Goal: Task Accomplishment & Management: Complete application form

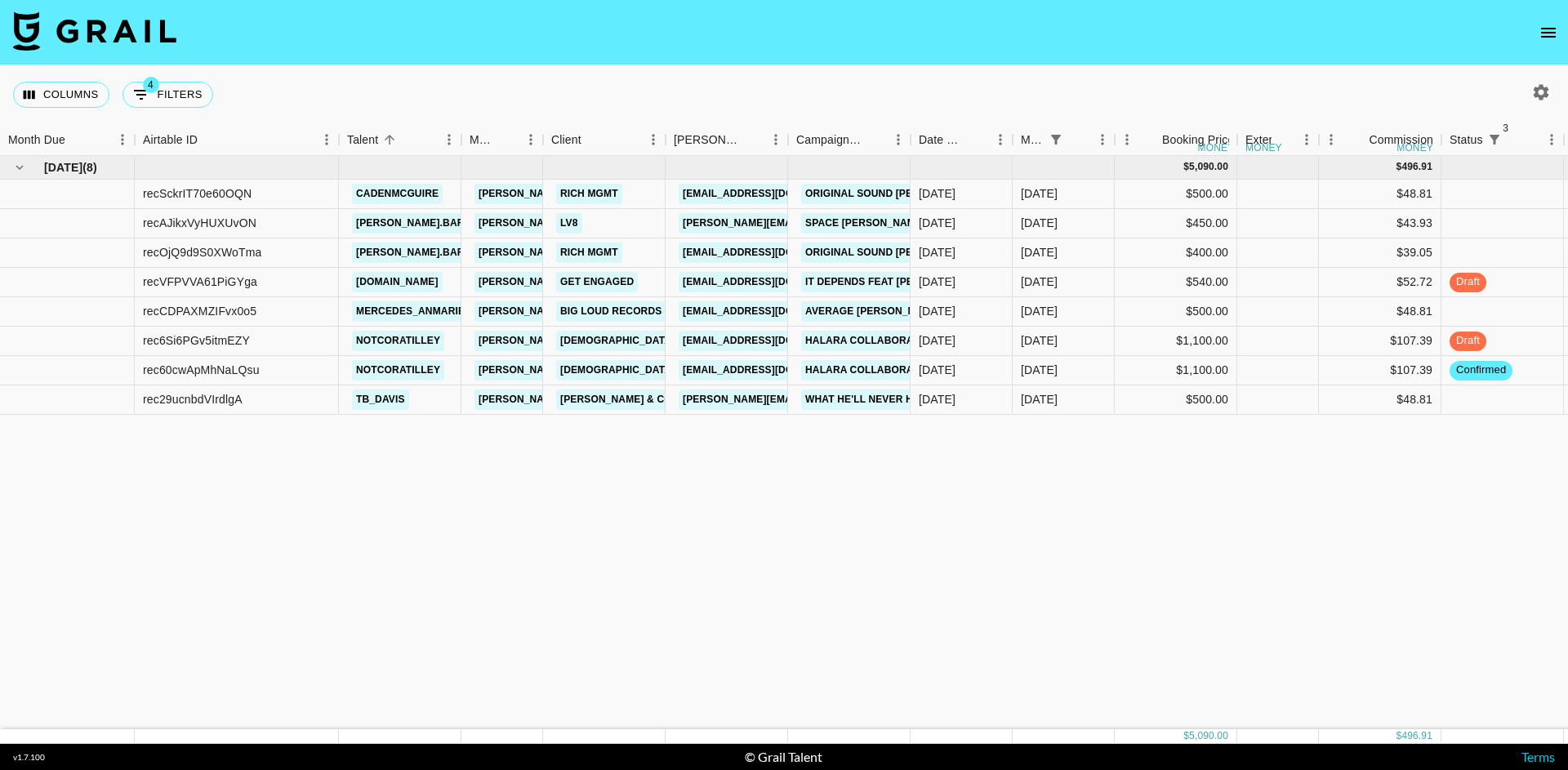
click at [1539, 35] on icon "open drawer" at bounding box center [1548, 32] width 20 height 20
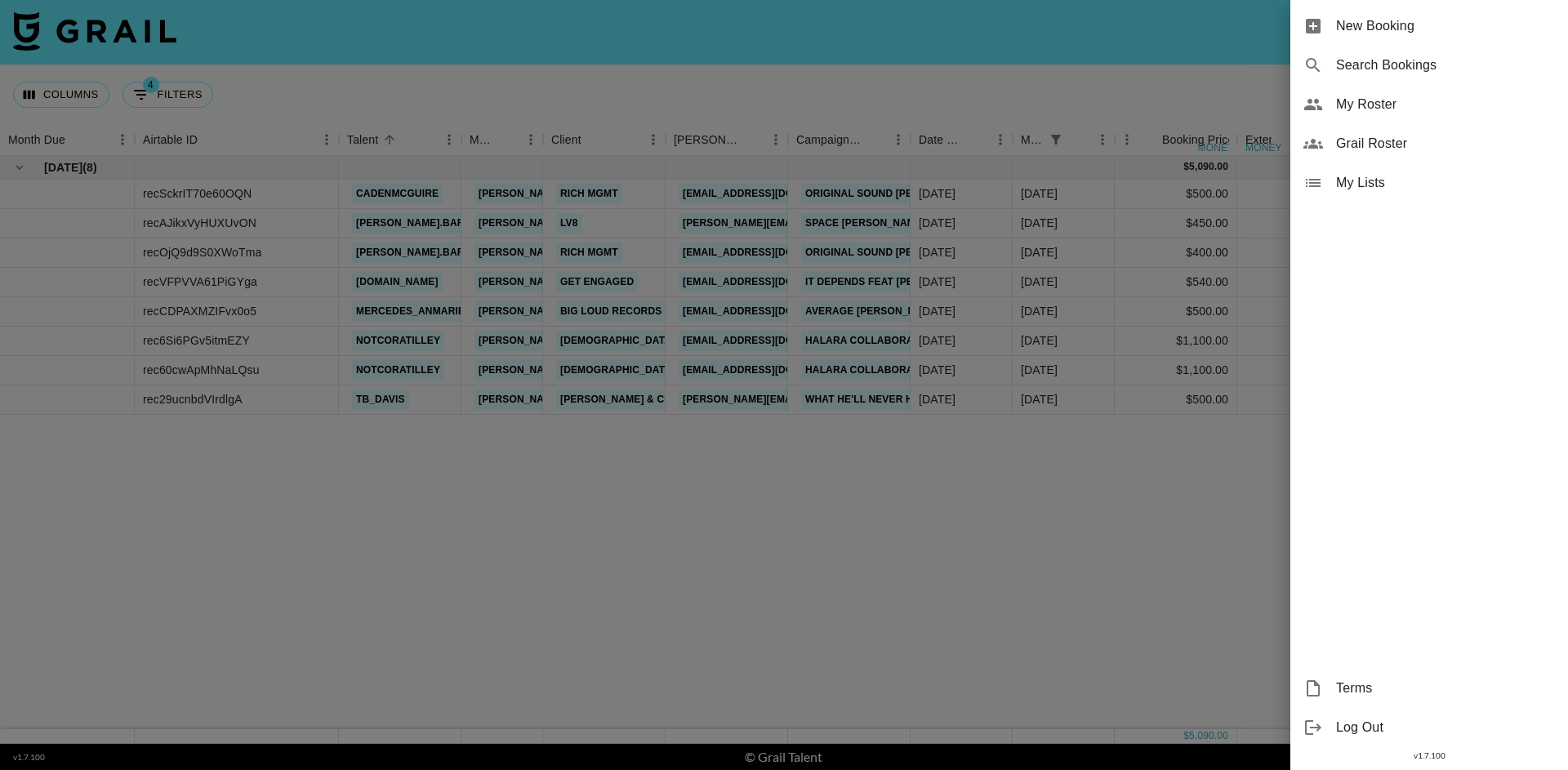
click at [1470, 35] on span "New Booking" at bounding box center [1445, 26] width 219 height 20
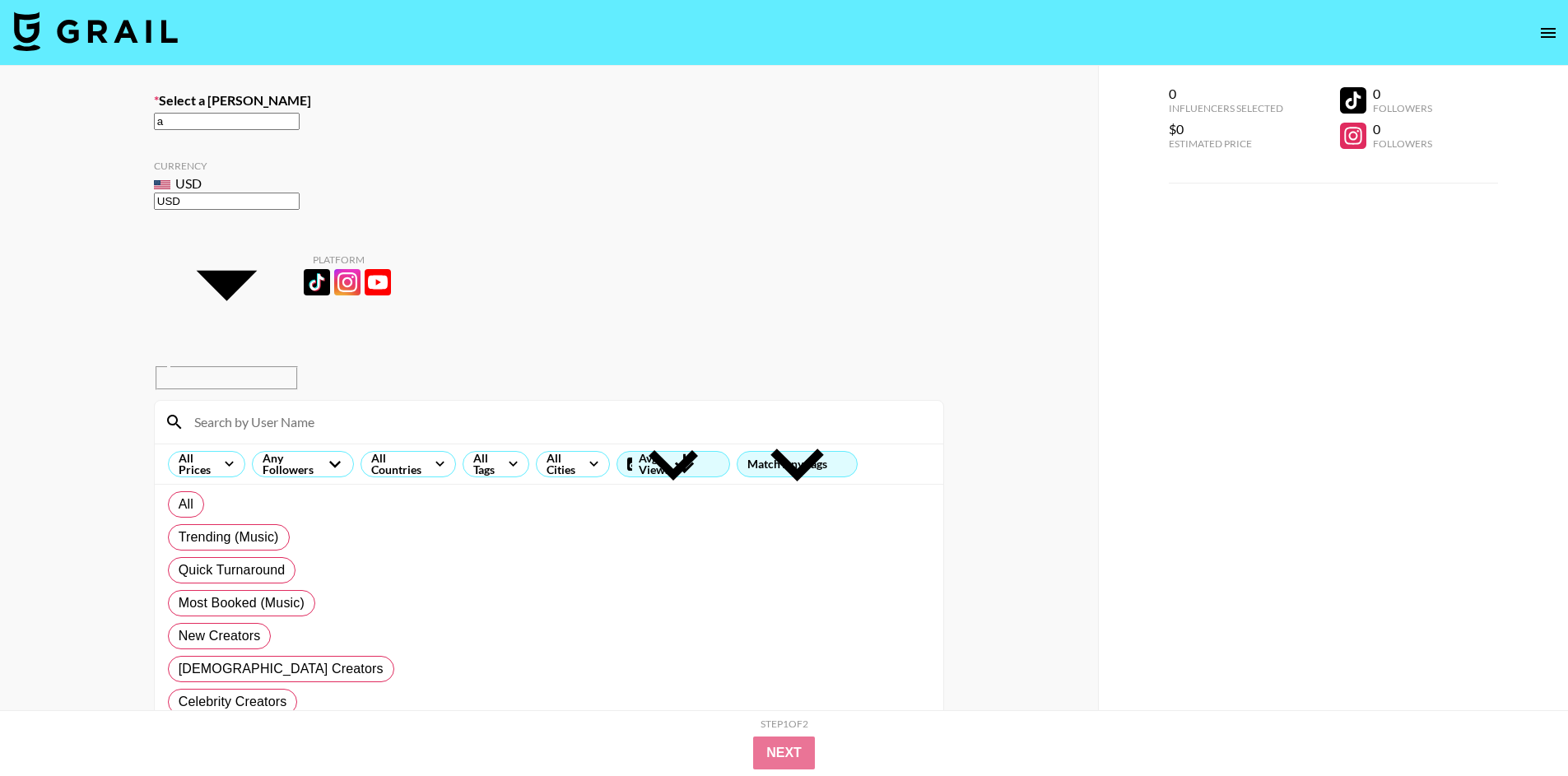
click at [299, 126] on input "a" at bounding box center [226, 121] width 145 height 17
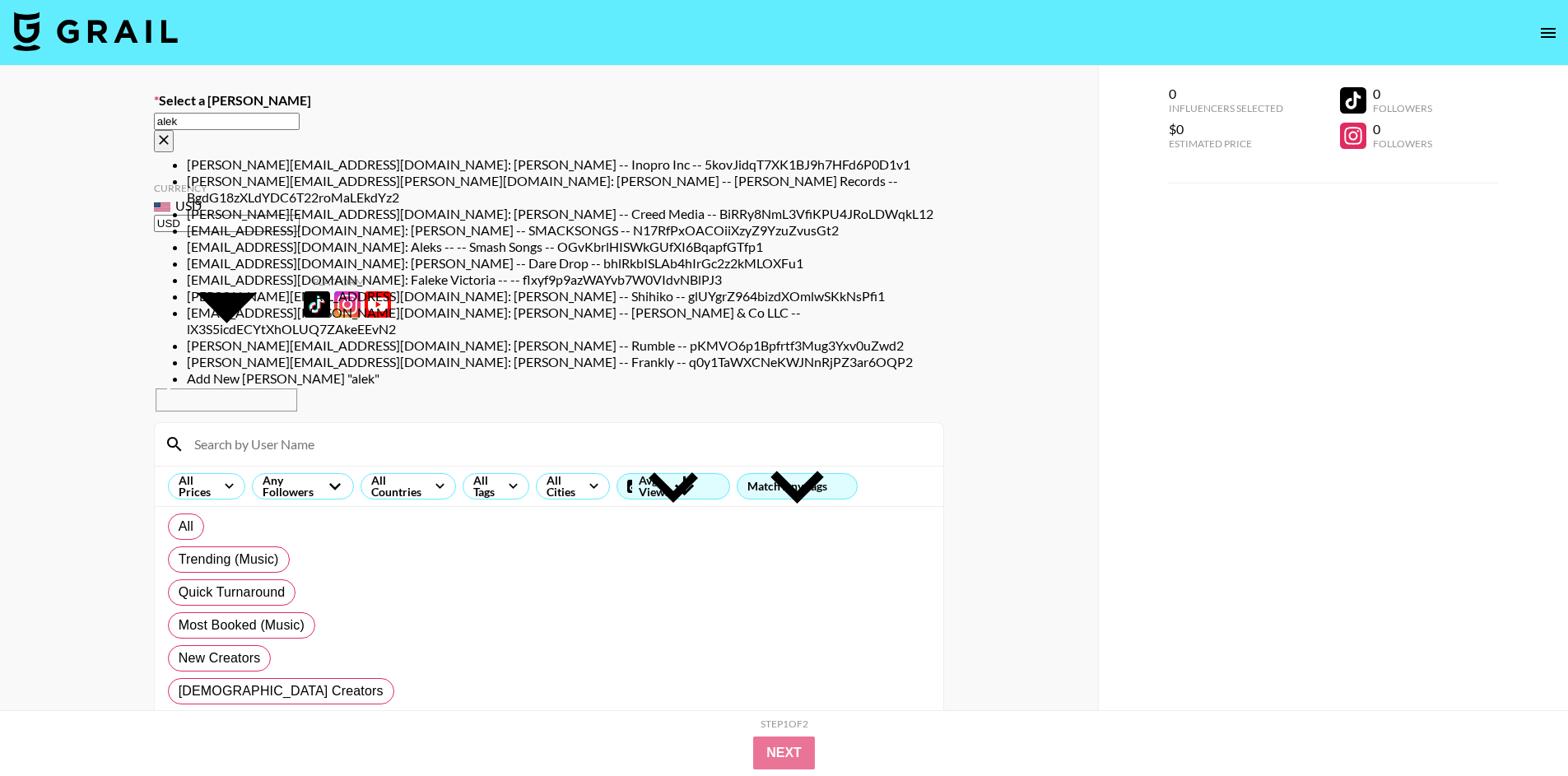
click at [299, 126] on input "alek" at bounding box center [226, 121] width 145 height 17
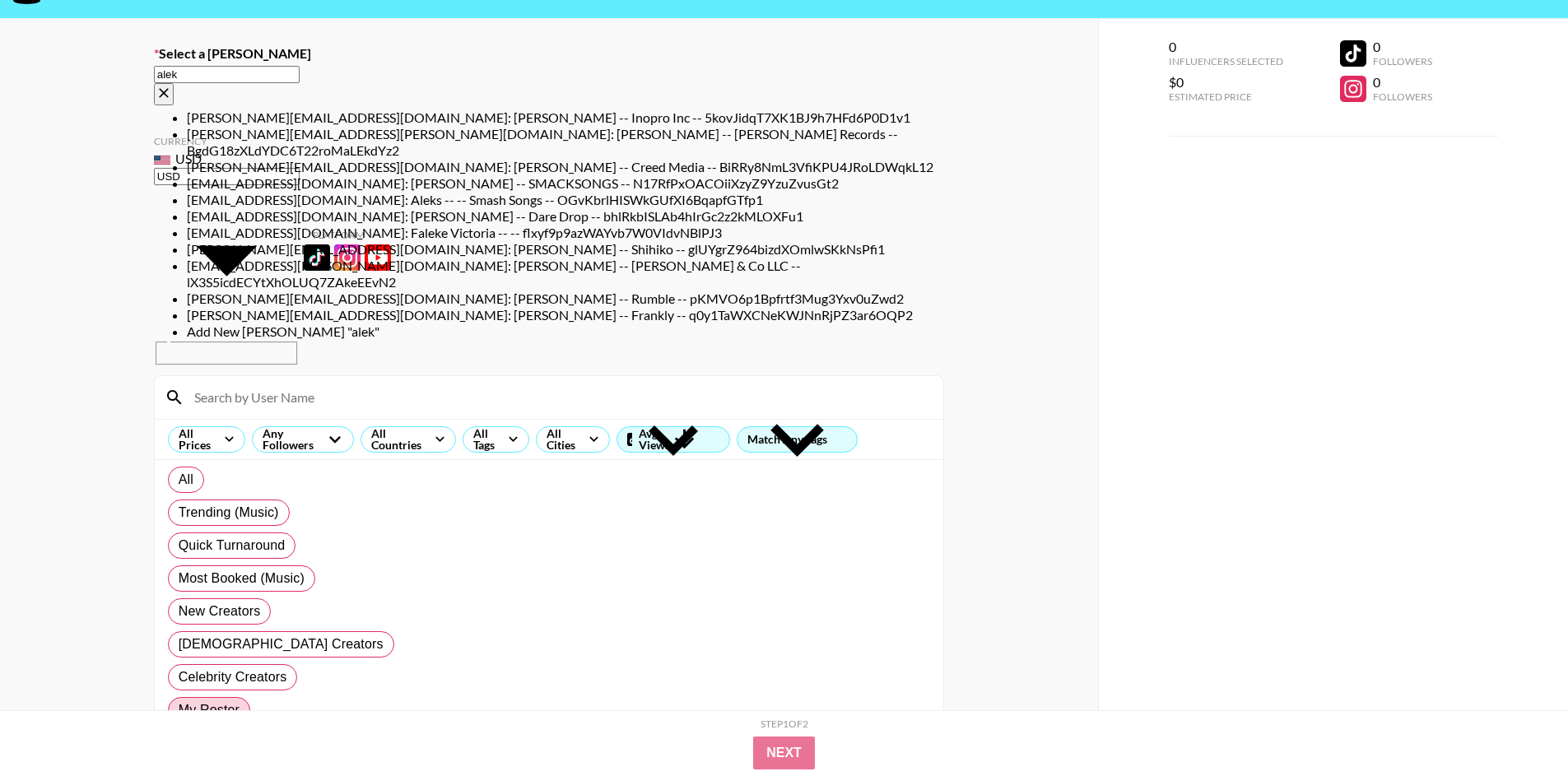
scroll to position [71, 0]
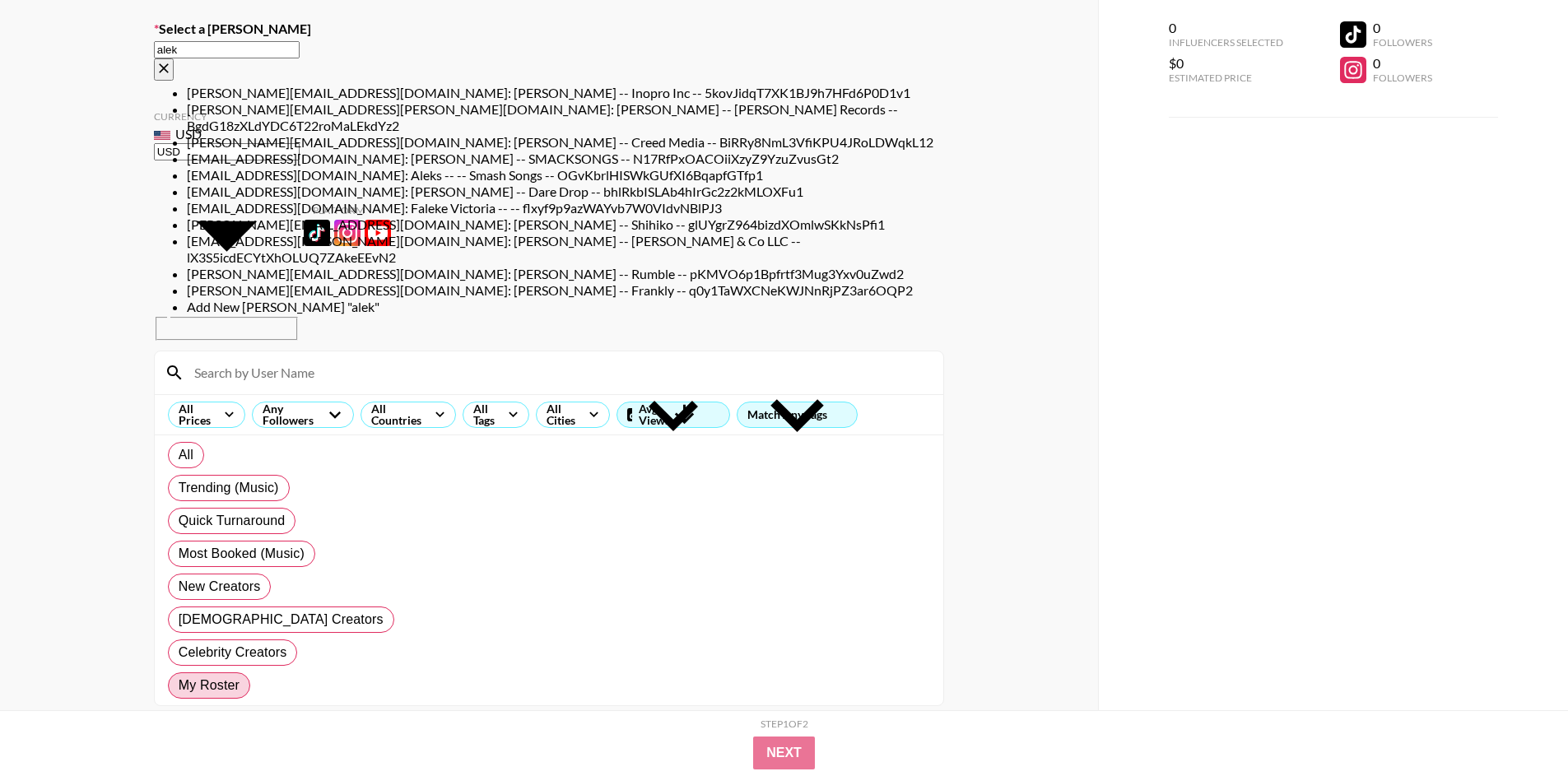
click at [723, 266] on li "[EMAIL_ADDRESS][PERSON_NAME][DOMAIN_NAME]: [PERSON_NAME] -- [PERSON_NAME] & Co …" at bounding box center [565, 249] width 757 height 33
type input "[EMAIL_ADDRESS][PERSON_NAME][DOMAIN_NAME]: [PERSON_NAME] -- [PERSON_NAME] & Co …"
select select "Song"
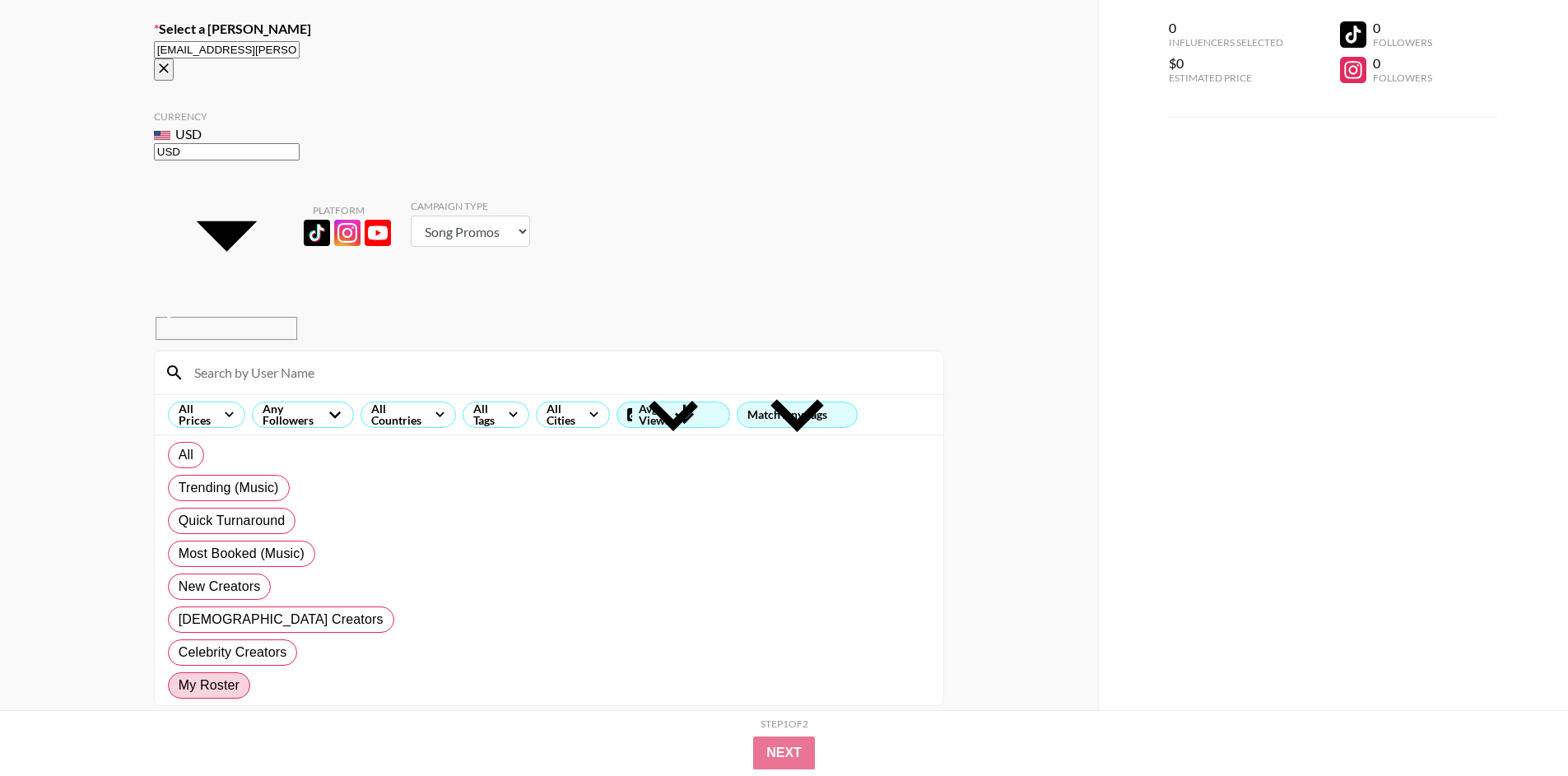
click at [319, 220] on img at bounding box center [316, 233] width 27 height 27
click at [319, 126] on input "radio" at bounding box center [784, 316] width 1568 height 776
radio input "true"
click at [328, 351] on div at bounding box center [548, 373] width 788 height 43
click at [319, 359] on input at bounding box center [558, 372] width 749 height 27
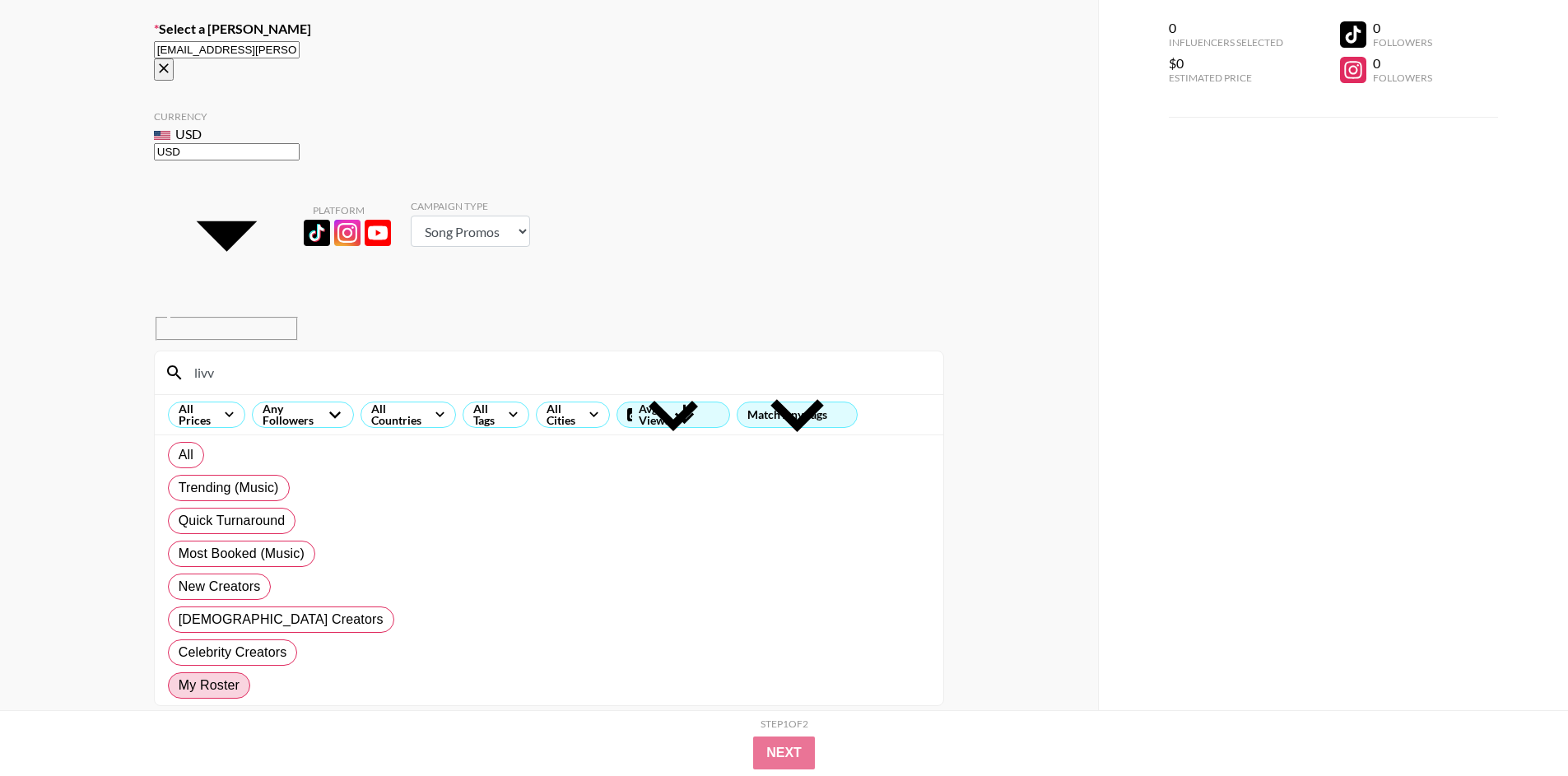
type input "livv"
click at [637, 753] on input "number" at bounding box center [645, 768] width 66 height 31
checkbox input "true"
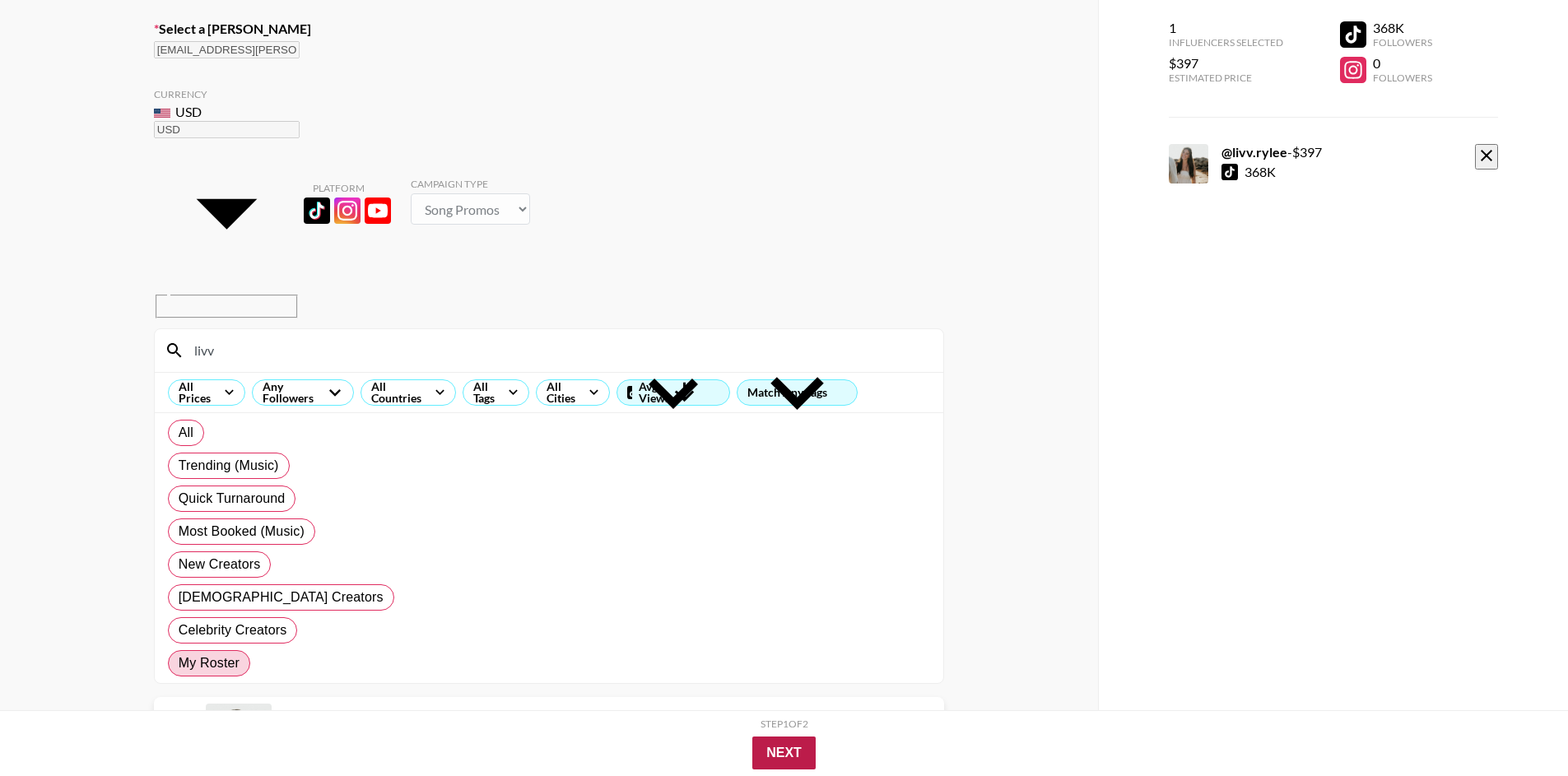
type input "397"
click at [765, 736] on button "Next" at bounding box center [784, 753] width 64 height 33
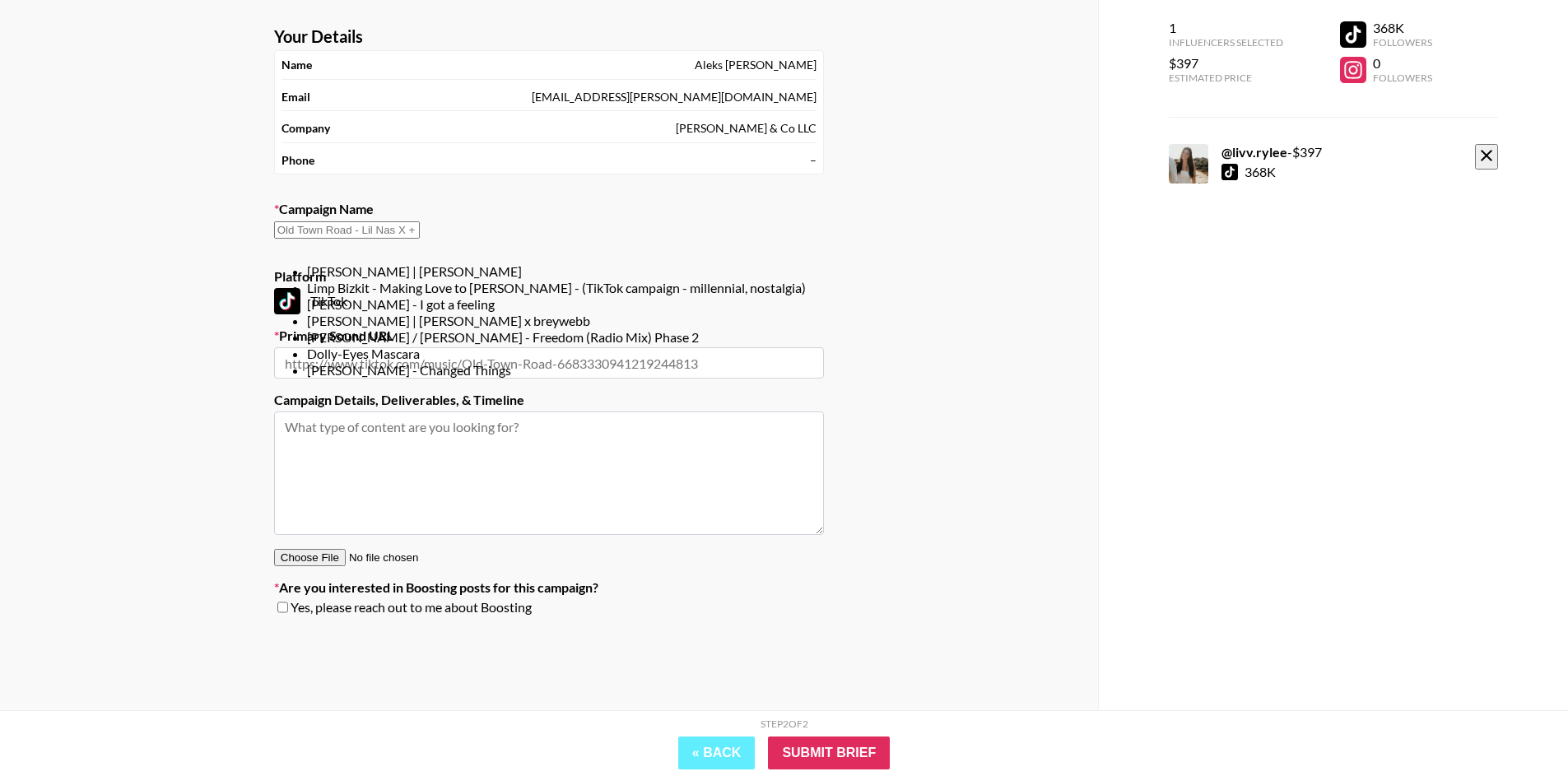
click at [420, 239] on input "text" at bounding box center [346, 230] width 145 height 17
click at [542, 267] on li "[PERSON_NAME] | [PERSON_NAME]" at bounding box center [565, 271] width 517 height 16
type input "[PERSON_NAME] | [PERSON_NAME]"
type textarea "LorEmi -- Dolors Amet: Consec Adipi / Elitse Doei Temp Incid: Utlabor (Etdol Ma…"
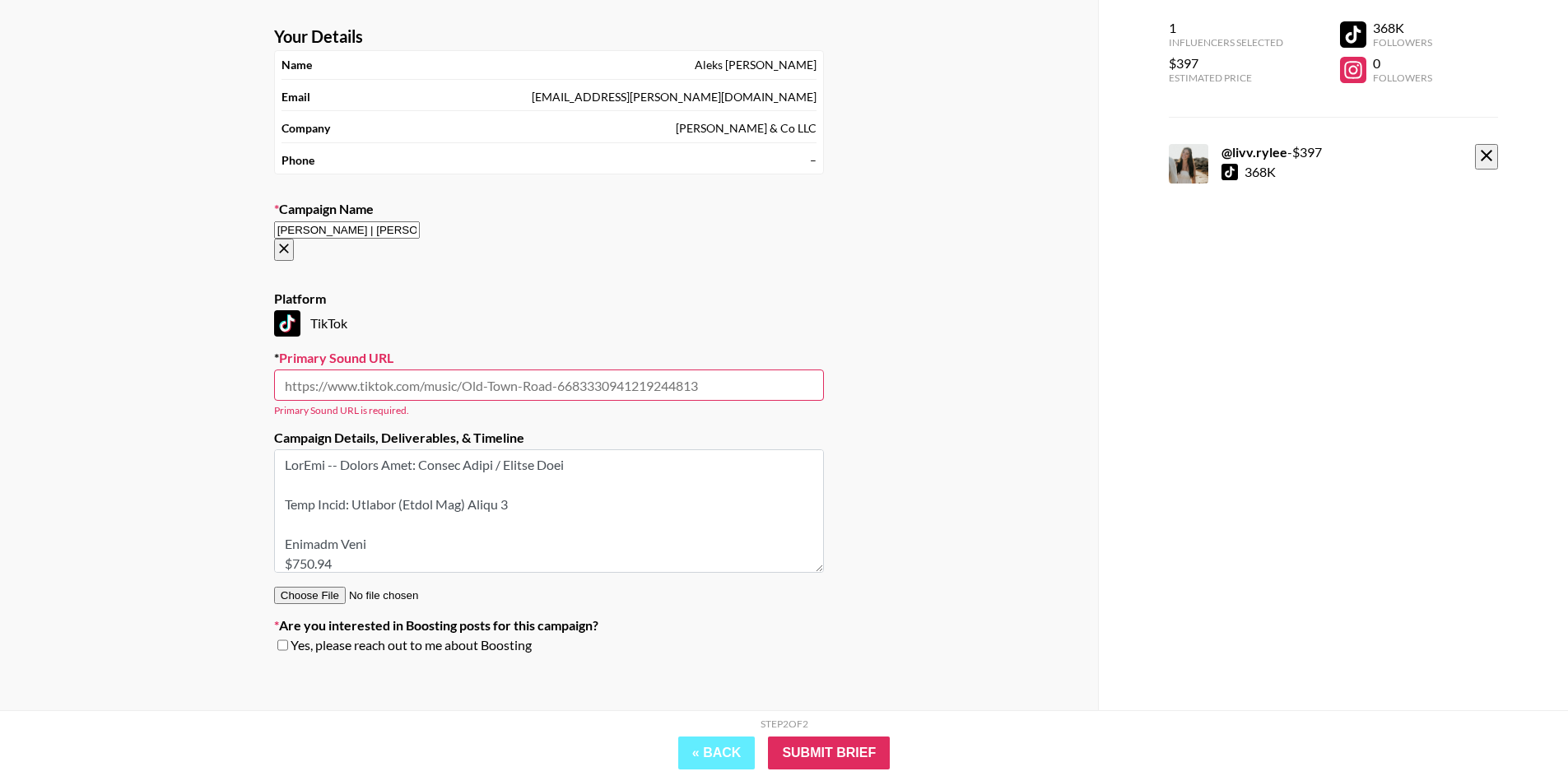
click at [689, 370] on input "text" at bounding box center [549, 385] width 550 height 31
click at [420, 236] on input "[PERSON_NAME] | [PERSON_NAME]" at bounding box center [346, 230] width 145 height 17
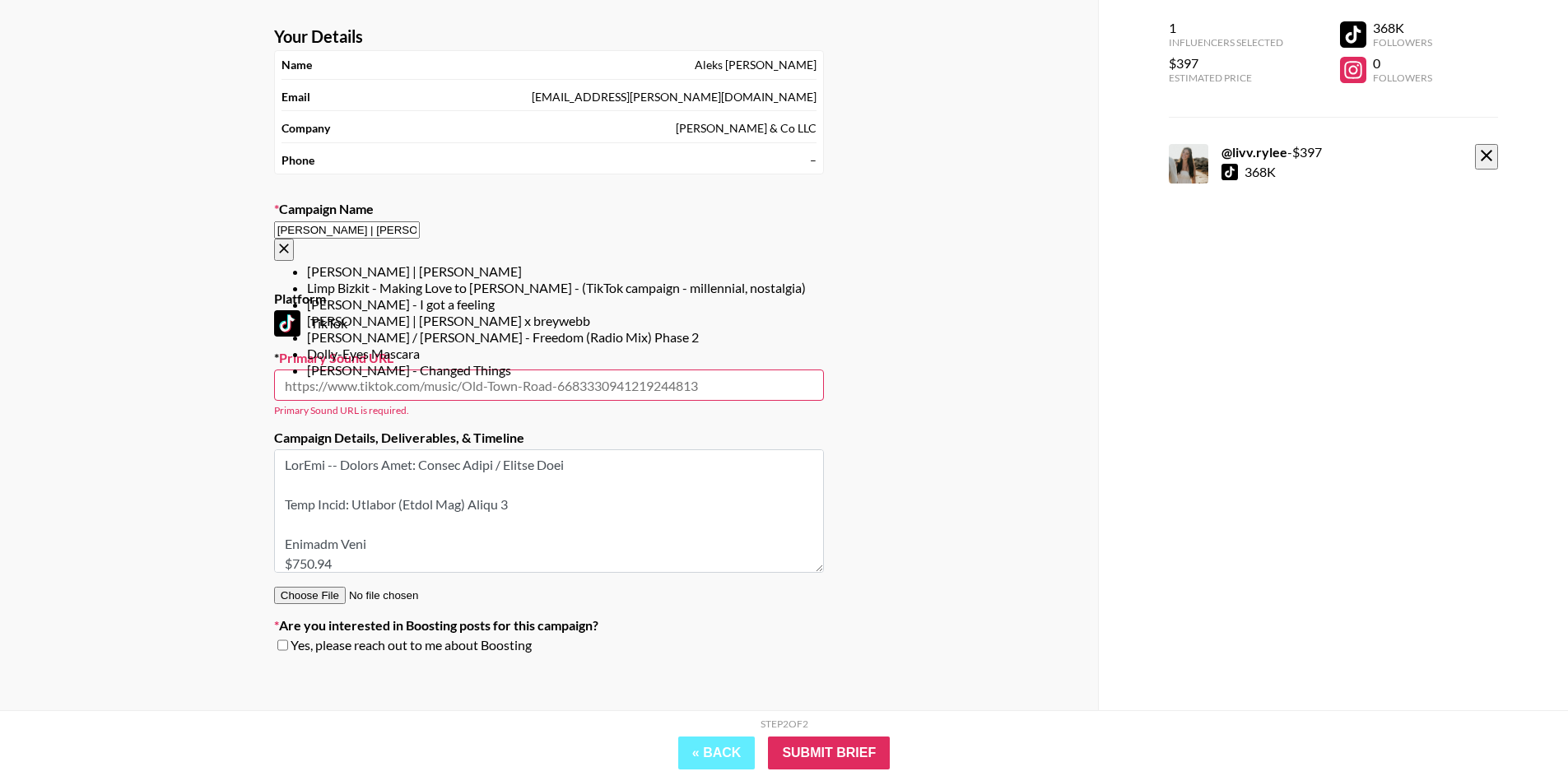
click at [566, 345] on li "[PERSON_NAME] / [PERSON_NAME] - Freedom (Radio Mix) Phase 2" at bounding box center [565, 337] width 517 height 16
type input "[PERSON_NAME] / [PERSON_NAME] - Freedom (Radio Mix) Phase 2"
type input "[URL][DOMAIN_NAME]"
type textarea "TikTok -- TikTok -- TikTok -- TikTok --"
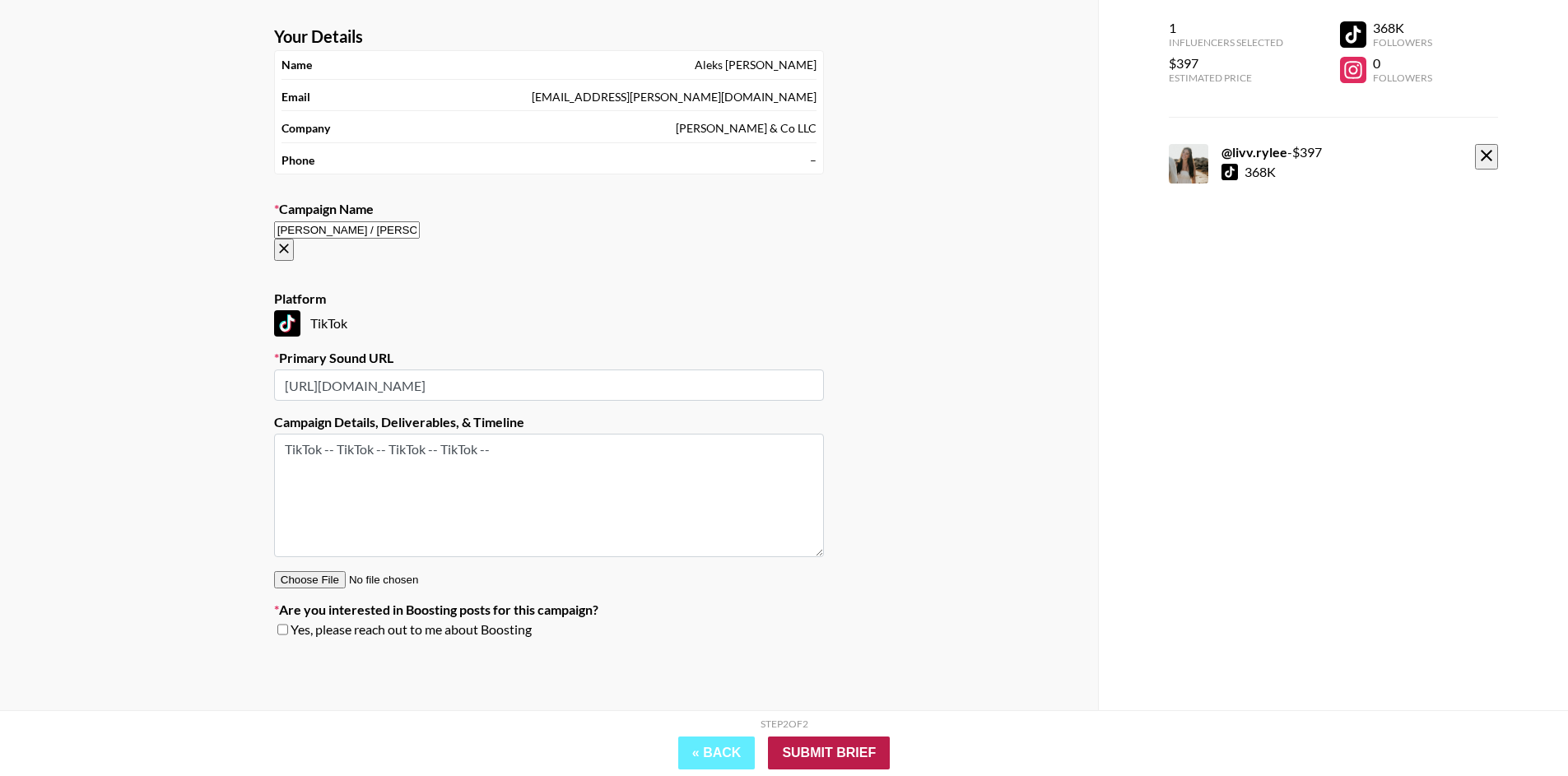
click at [835, 742] on input "Submit Brief" at bounding box center [829, 753] width 122 height 33
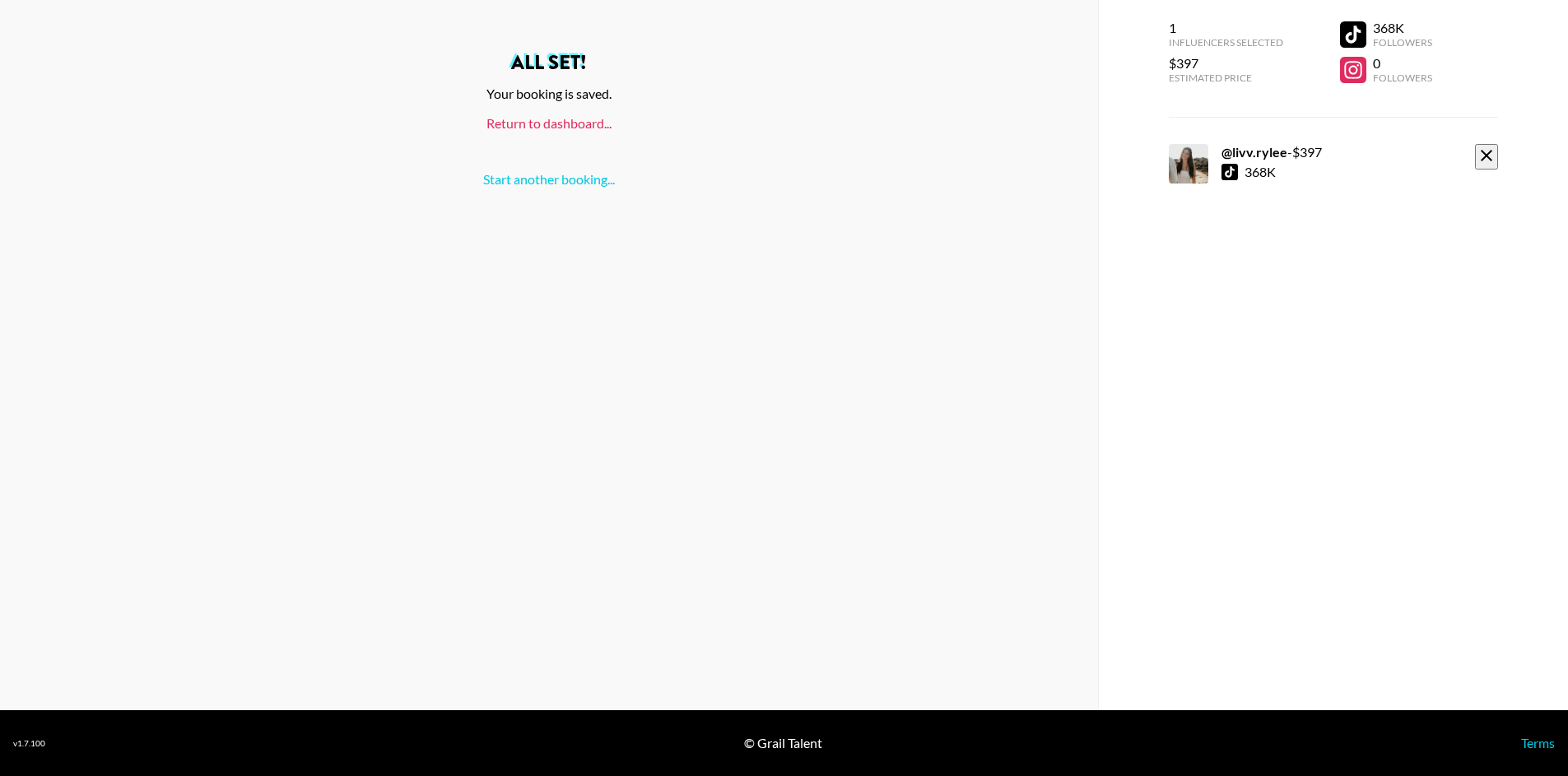
click at [560, 123] on link "Return to dashboard..." at bounding box center [549, 123] width 126 height 15
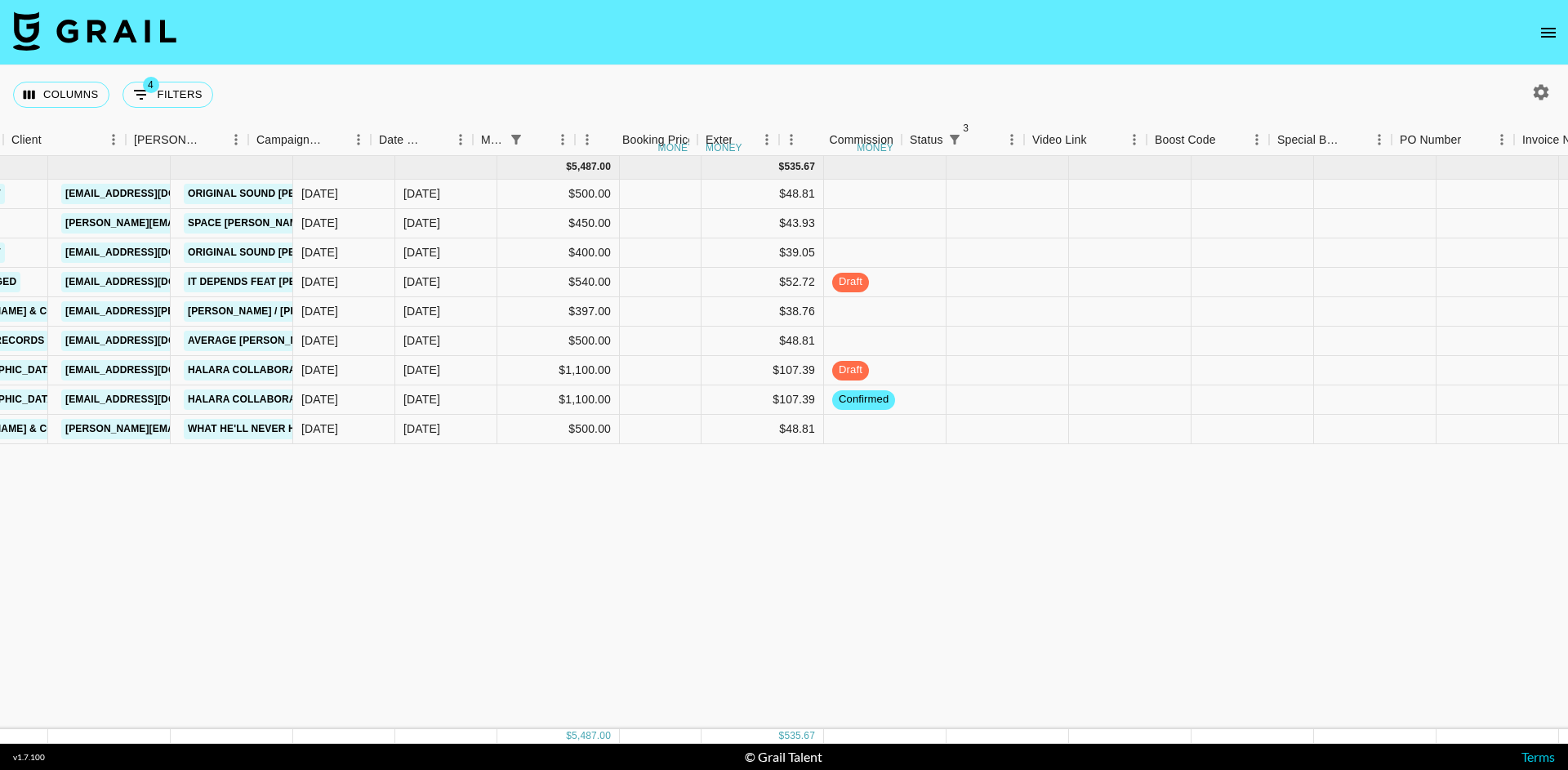
scroll to position [0, 622]
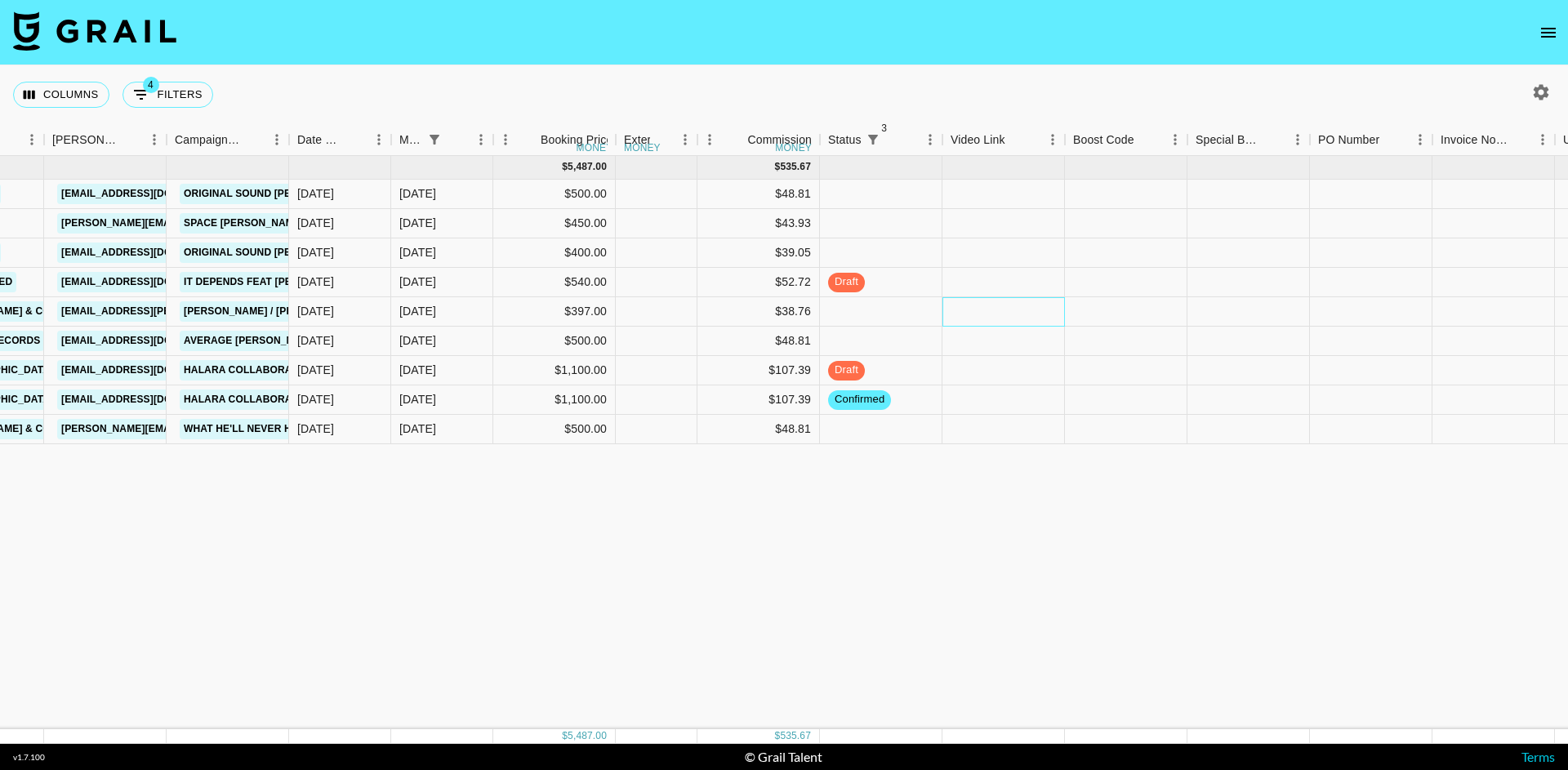
click at [982, 305] on div at bounding box center [1004, 311] width 123 height 29
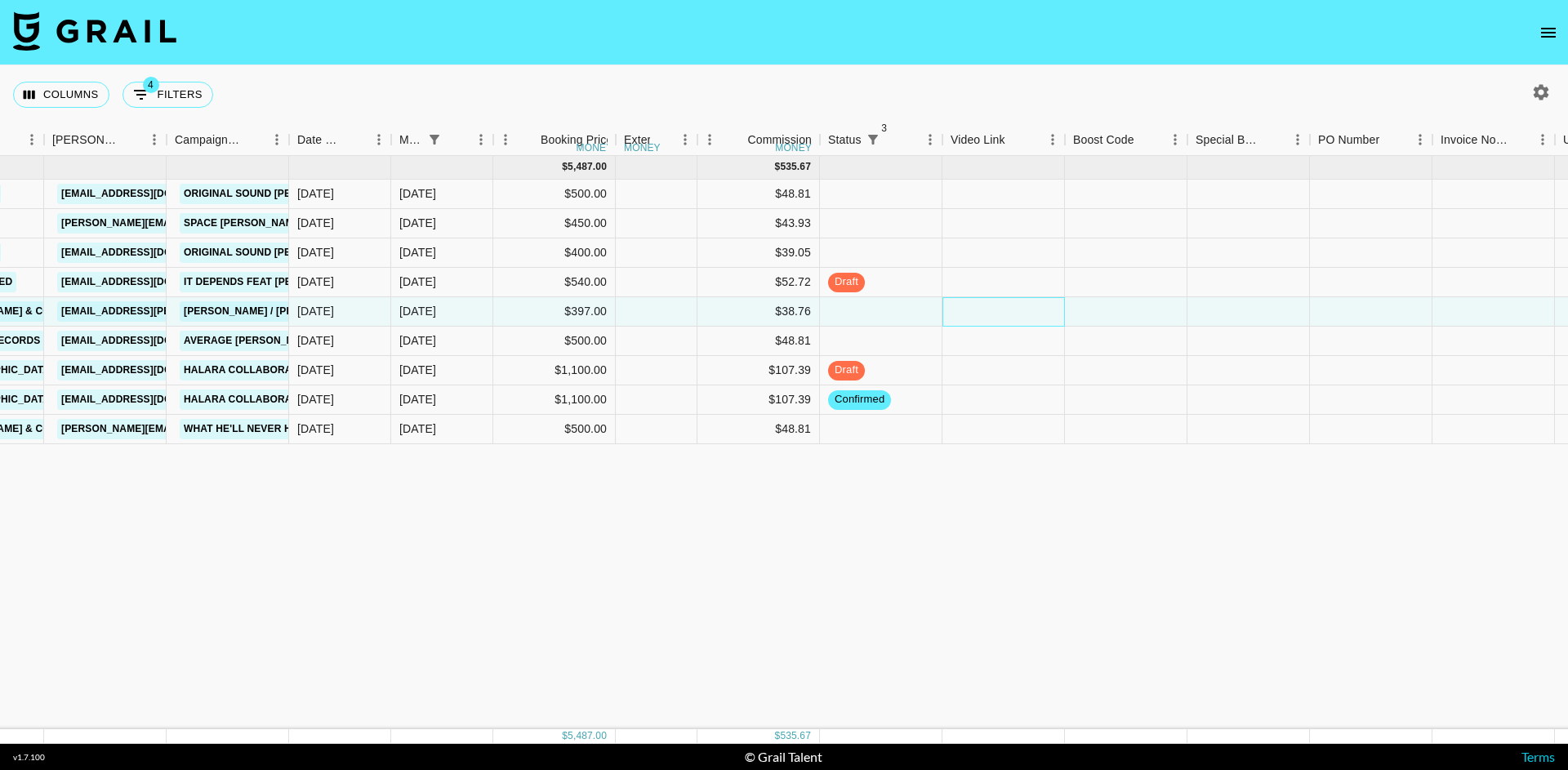
click at [982, 305] on div at bounding box center [1004, 311] width 123 height 29
type input "https://www.tiktok.com/@livv.rylee/video/7550777785007017271"
click at [1071, 302] on div at bounding box center [1126, 311] width 123 height 29
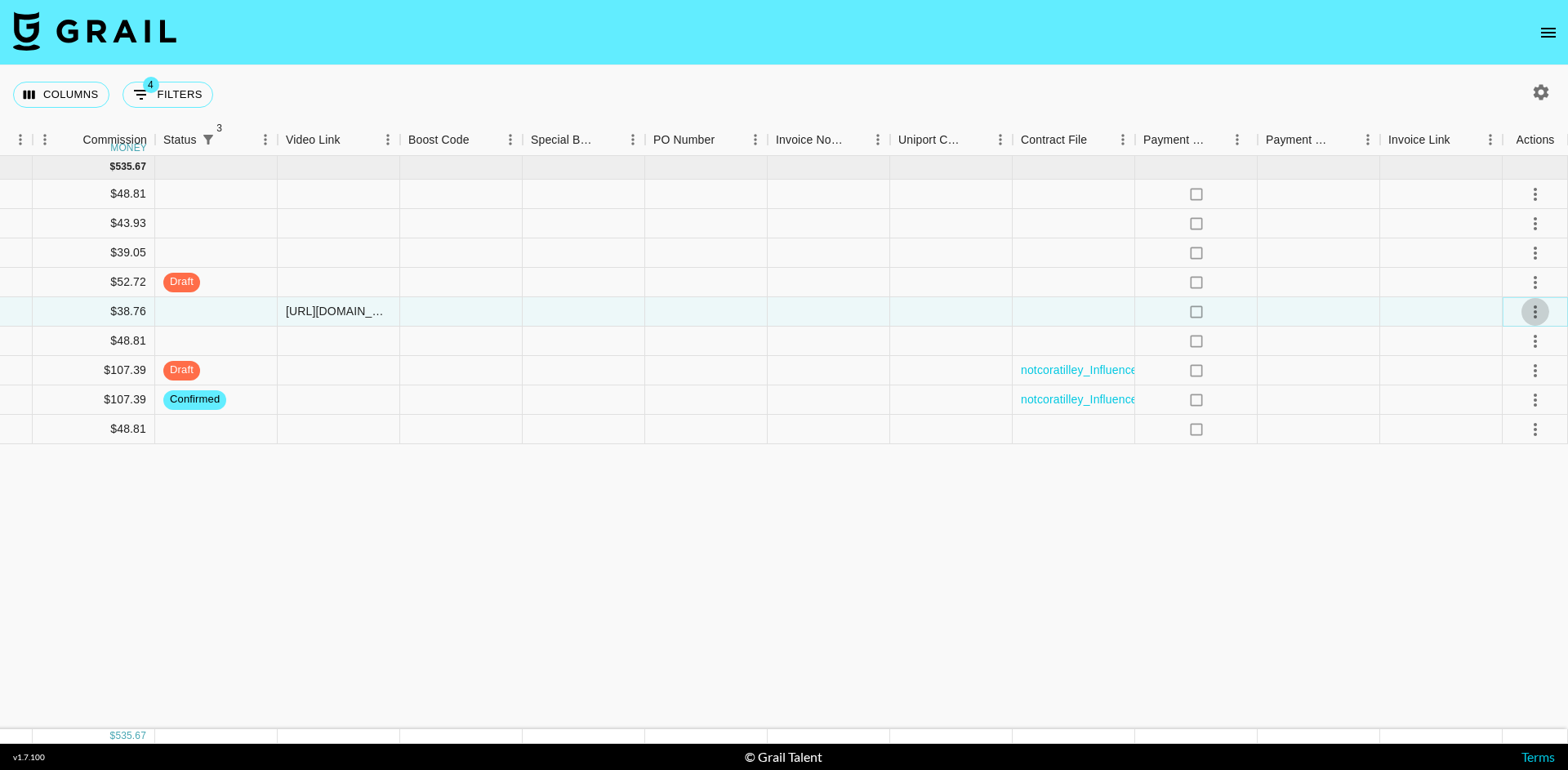
click at [1540, 309] on icon "select merge strategy" at bounding box center [1535, 311] width 20 height 20
click at [1515, 467] on div "Approve" at bounding box center [1500, 464] width 49 height 20
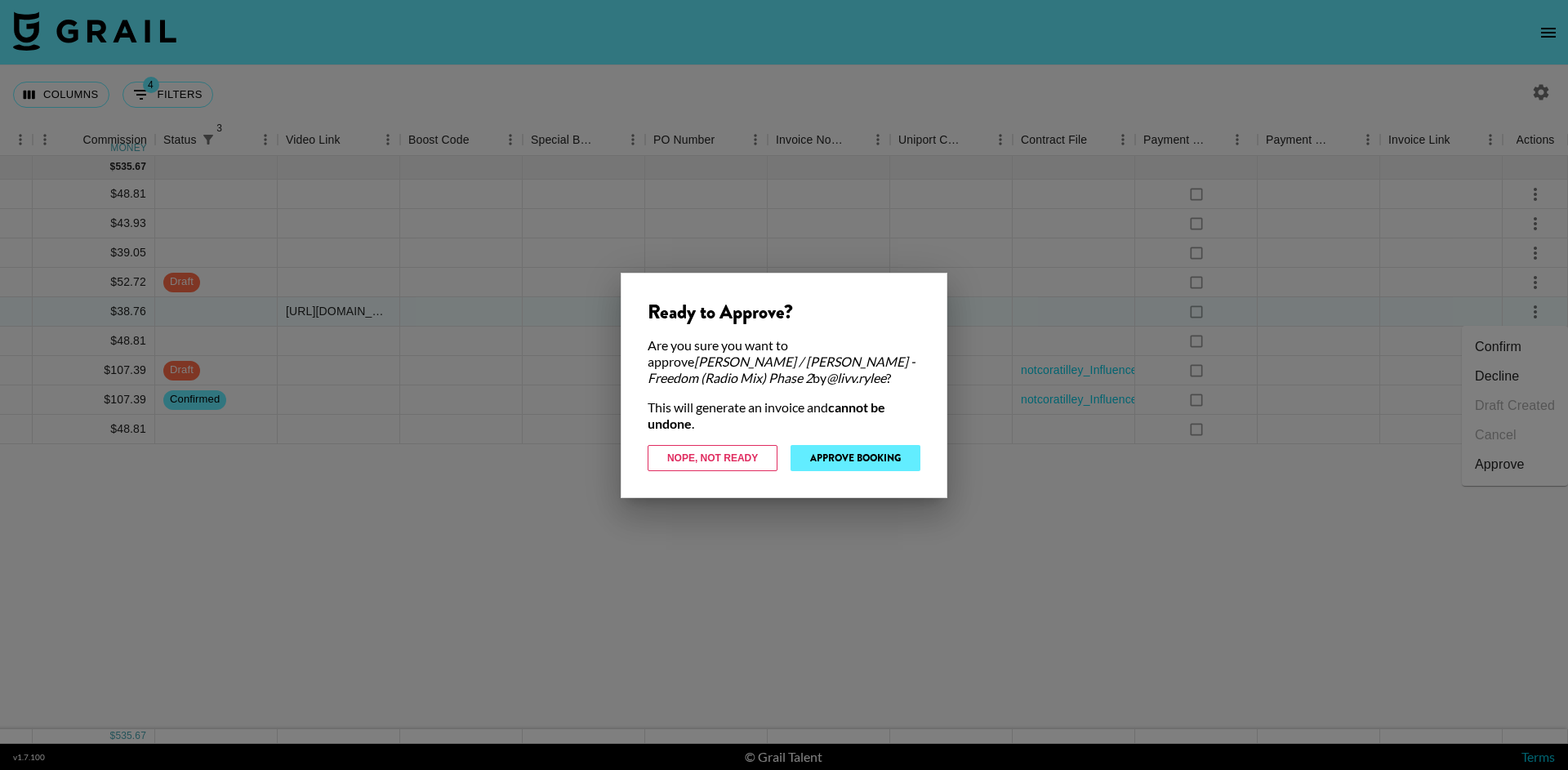
click at [886, 456] on button "Approve Booking" at bounding box center [856, 458] width 130 height 26
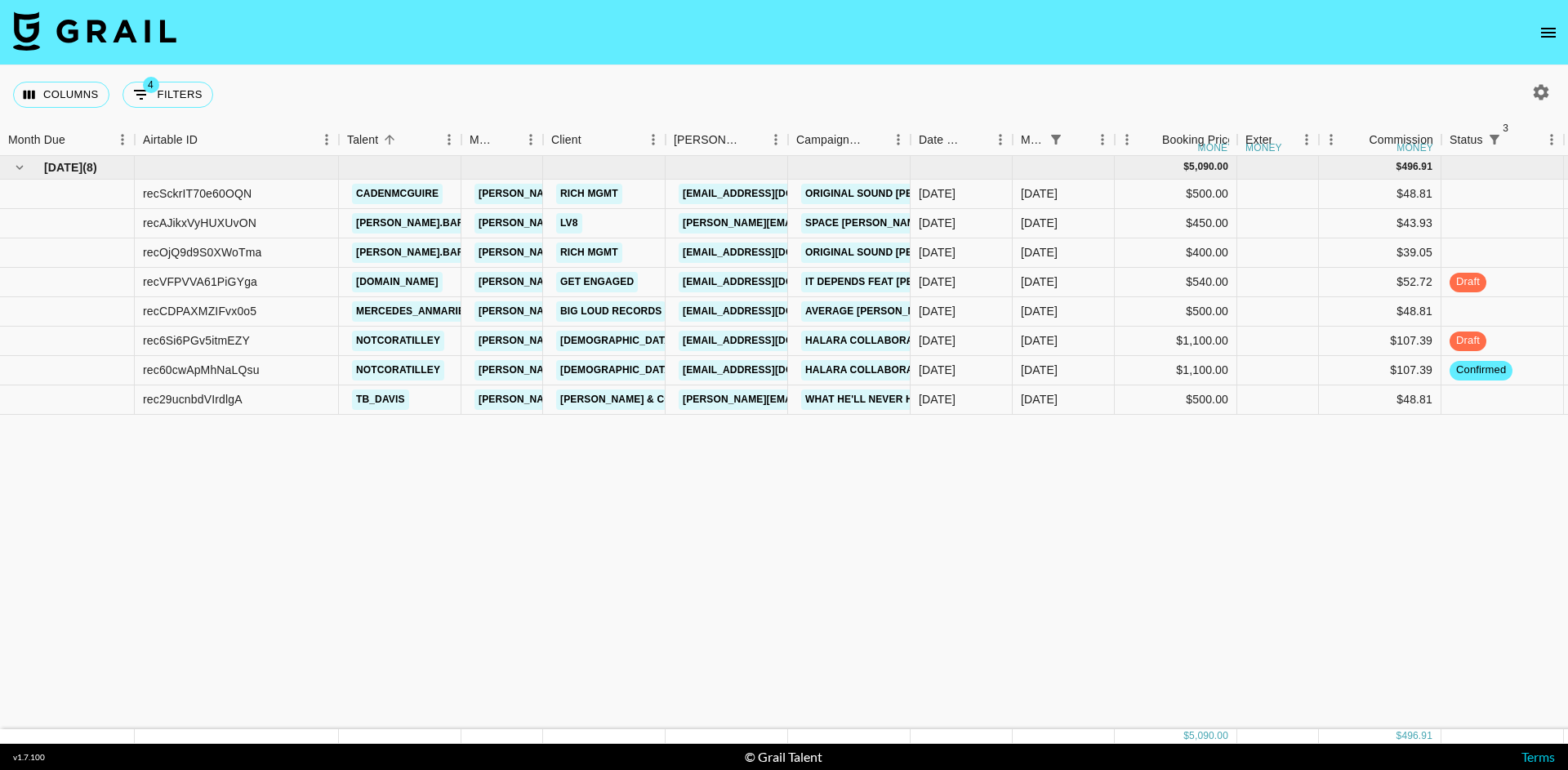
scroll to position [0, 0]
drag, startPoint x: 904, startPoint y: 145, endPoint x: 981, endPoint y: 143, distance: 77.0
click at [920, 143] on div "Campaign (Type)" at bounding box center [910, 140] width 20 height 32
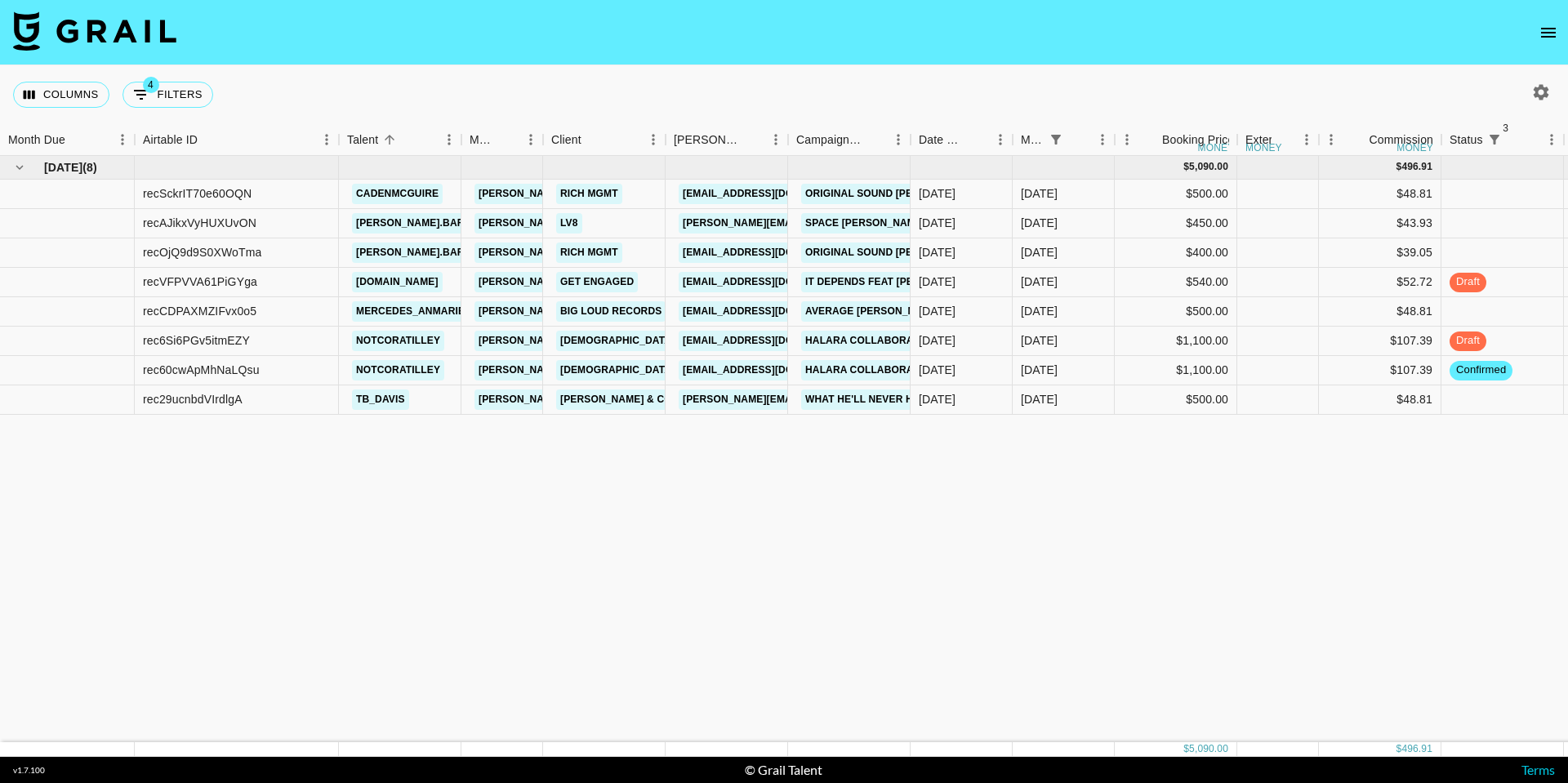
click at [1547, 23] on icon "open drawer" at bounding box center [1548, 32] width 20 height 20
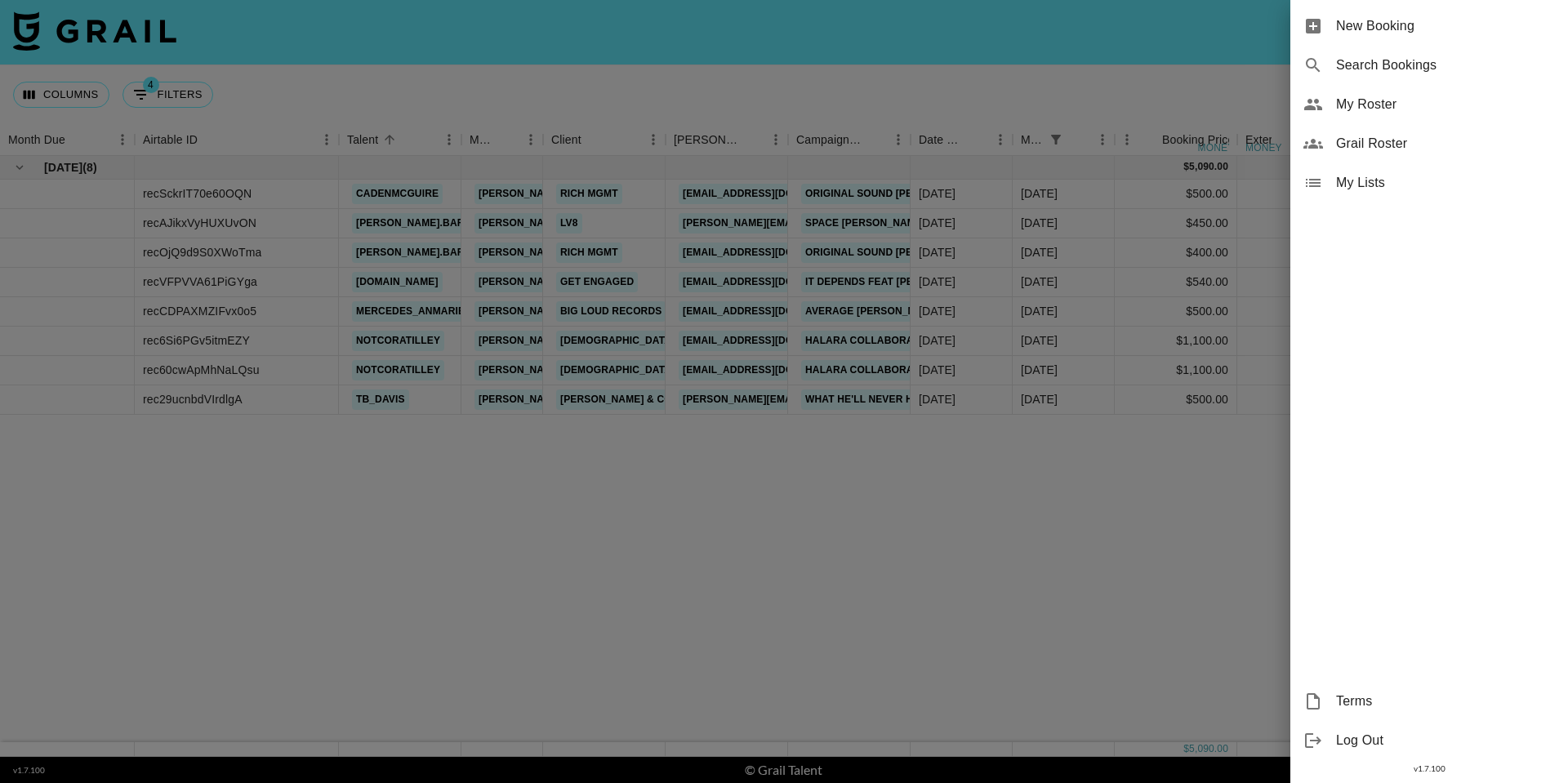
click at [1414, 105] on span "My Roster" at bounding box center [1445, 104] width 219 height 20
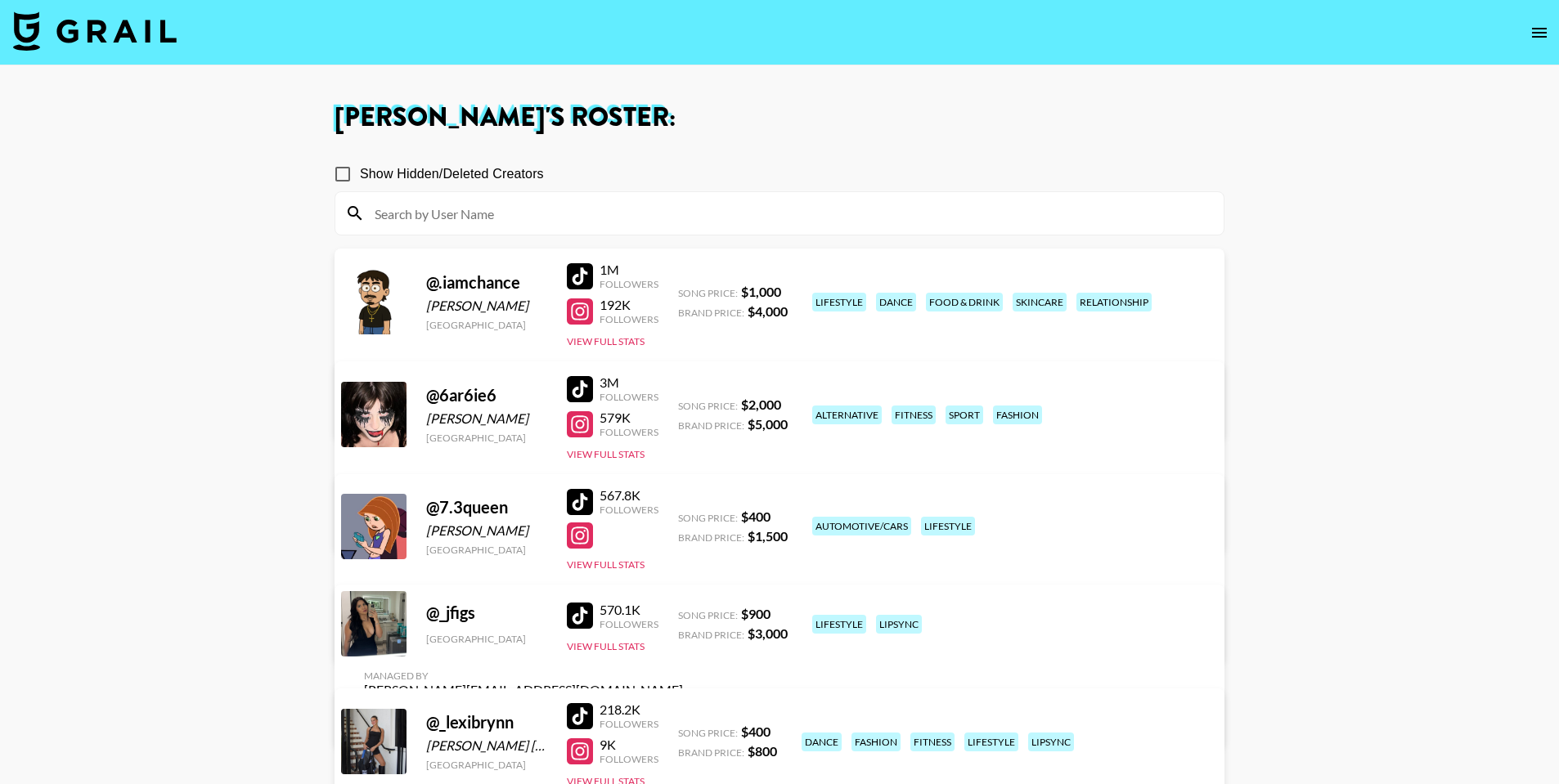
click at [619, 215] on input at bounding box center [789, 214] width 849 height 26
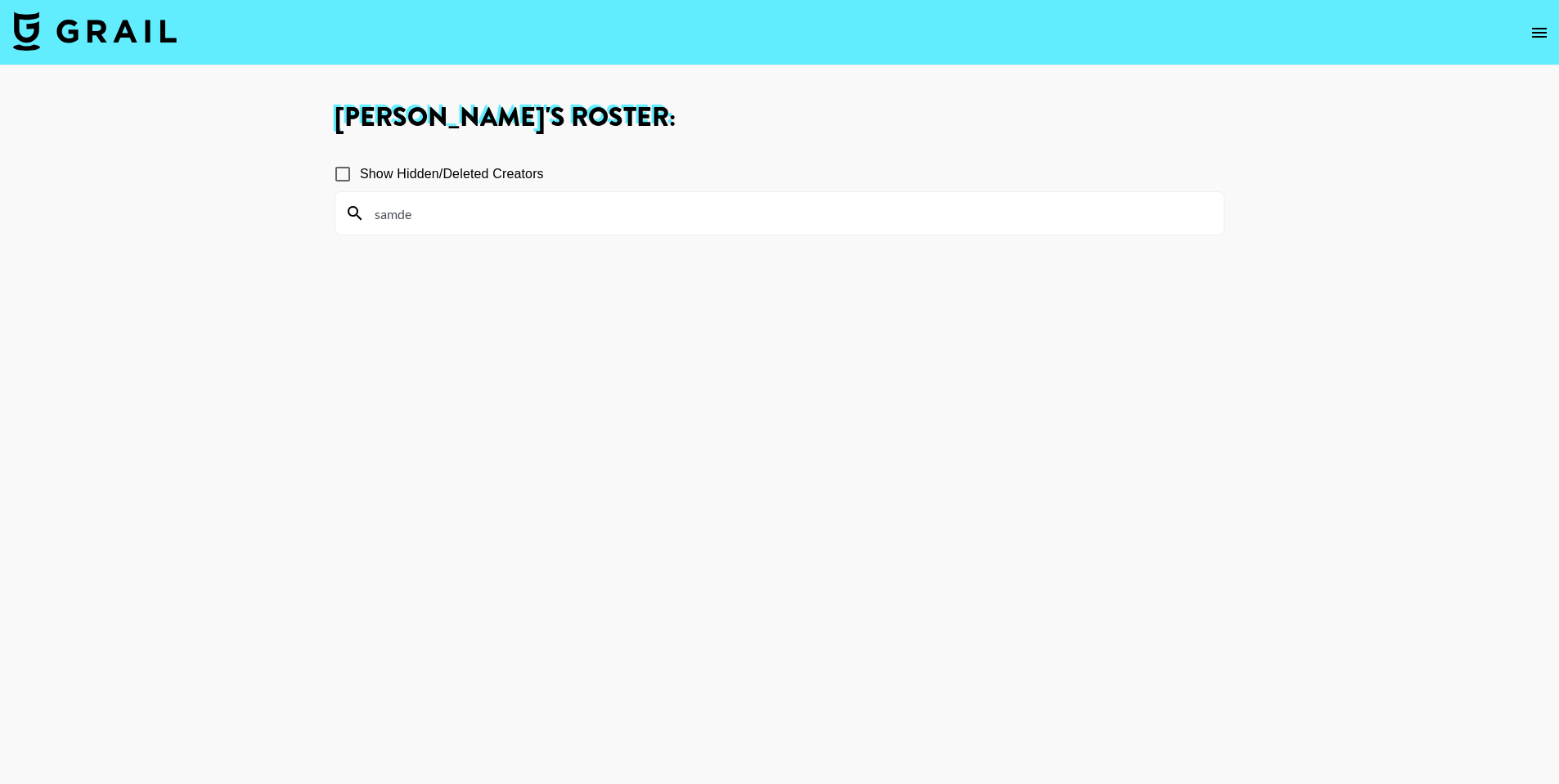
type input "samde"
click at [114, 32] on img at bounding box center [94, 31] width 163 height 39
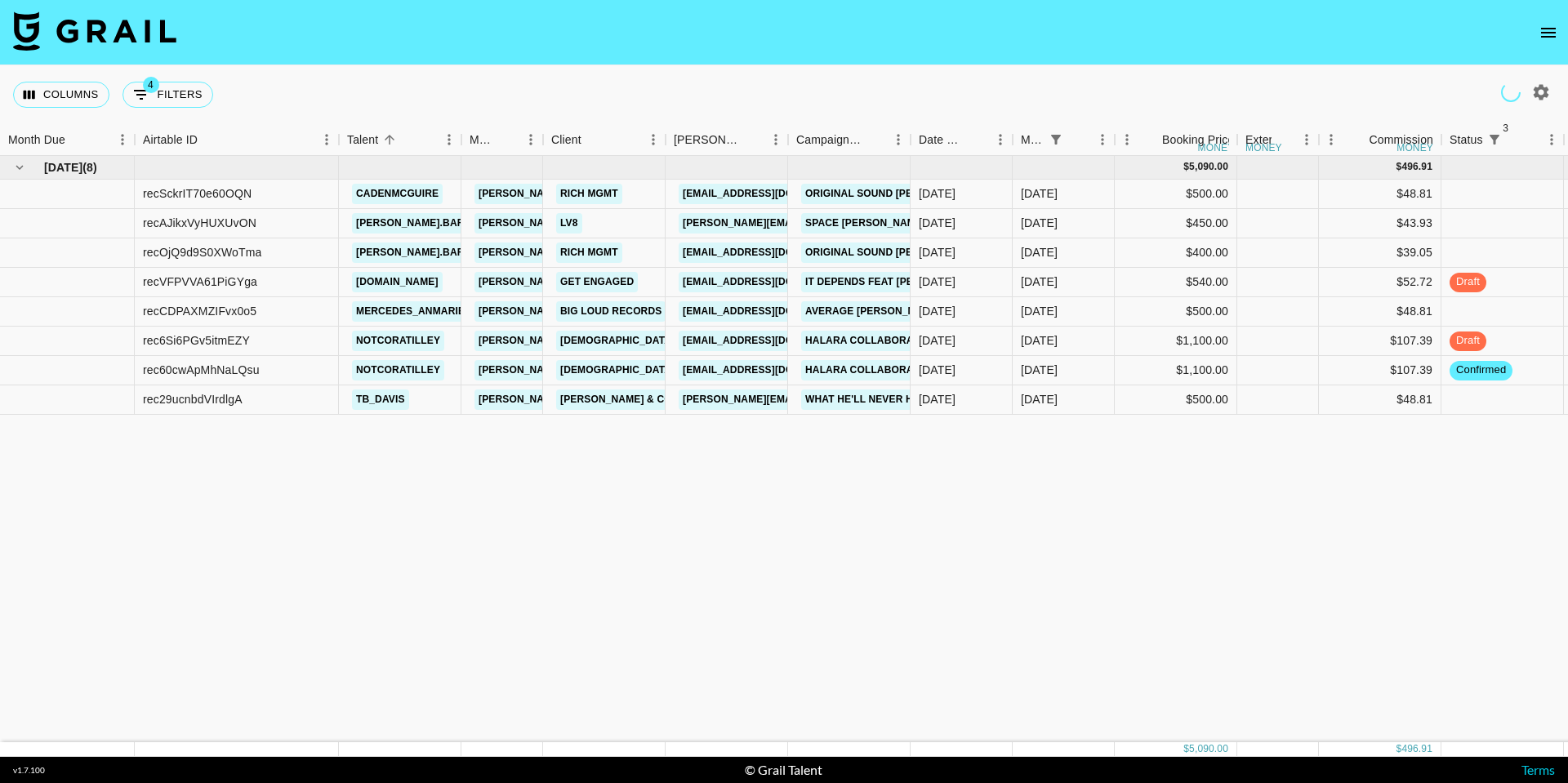
click at [1540, 36] on icon "open drawer" at bounding box center [1548, 32] width 20 height 20
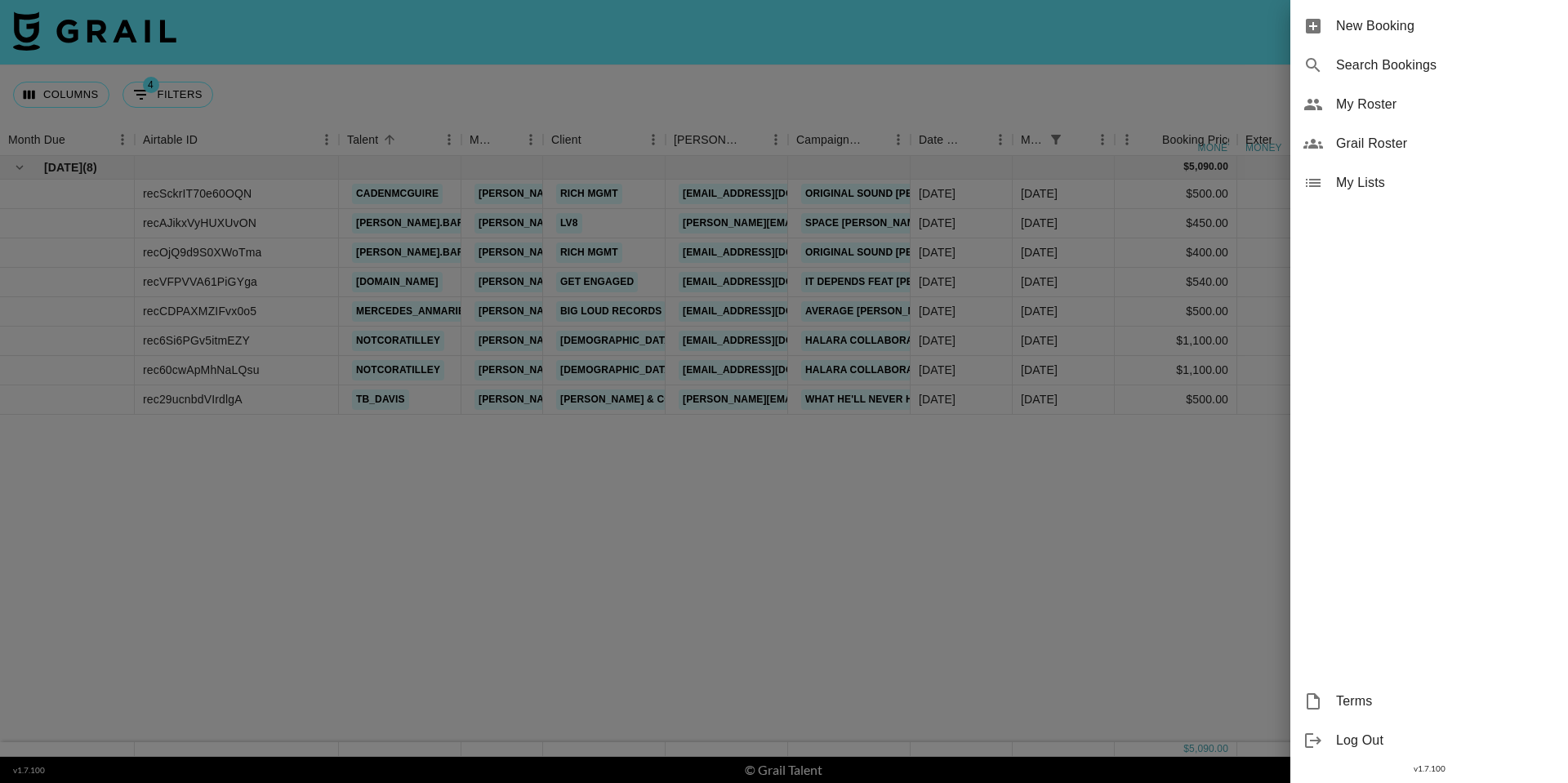
click at [1393, 142] on span "Grail Roster" at bounding box center [1445, 143] width 219 height 20
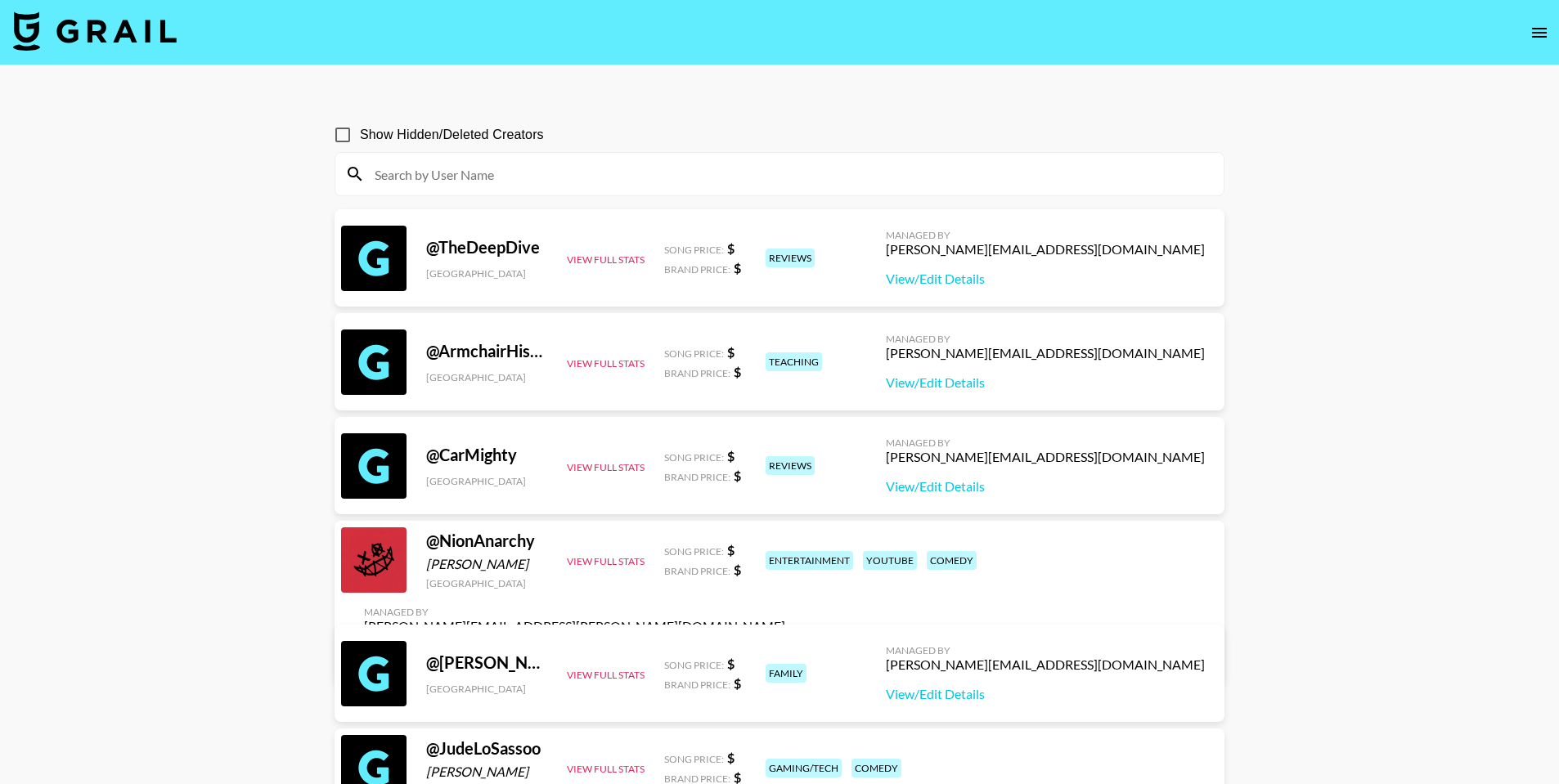
click at [620, 163] on input at bounding box center [789, 174] width 849 height 26
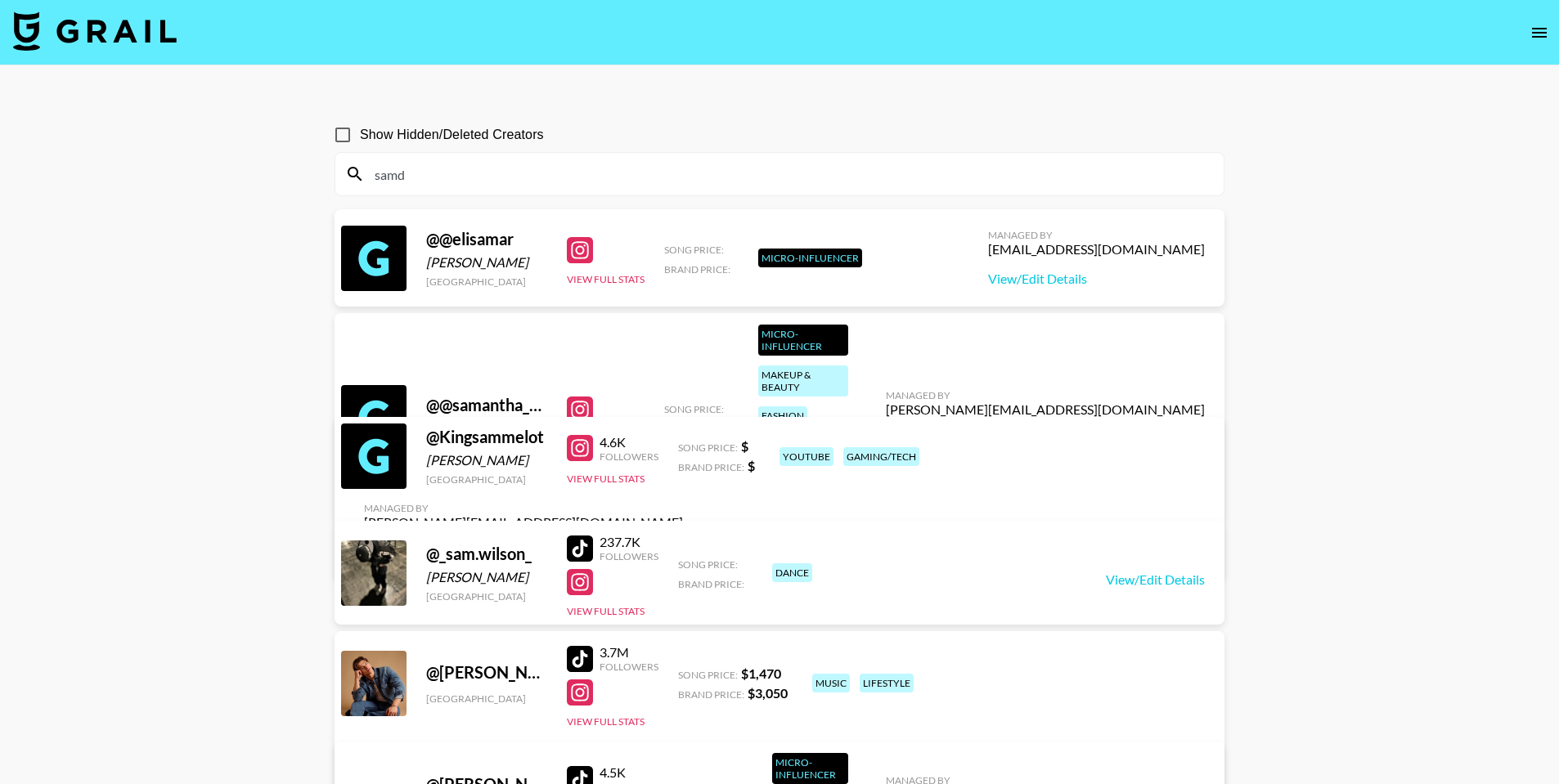
type input "samde"
